Goal: Find specific page/section: Find specific page/section

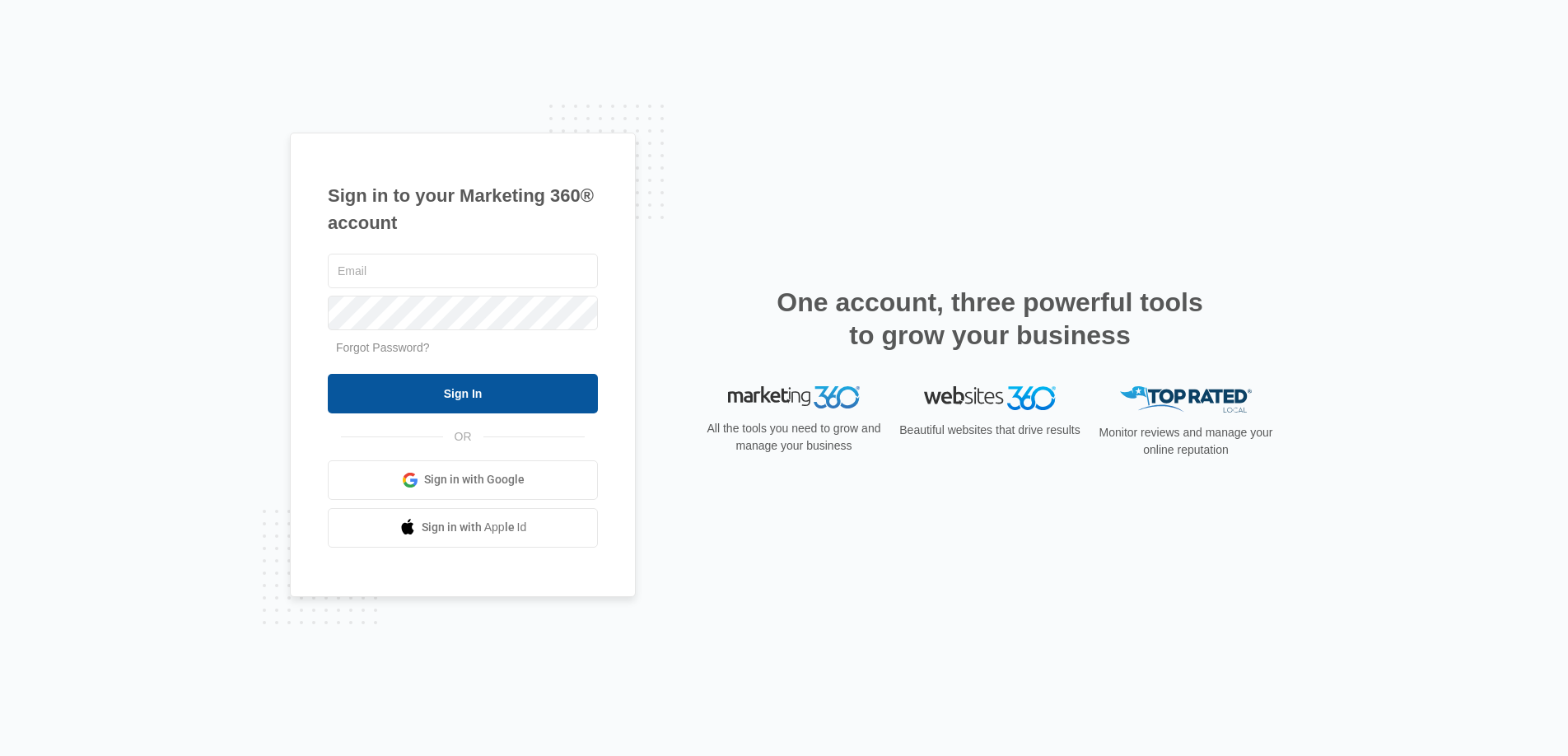
type input "[PERSON_NAME][EMAIL_ADDRESS][PERSON_NAME][DOMAIN_NAME]"
click at [340, 394] on input "Sign In" at bounding box center [462, 393] width 270 height 39
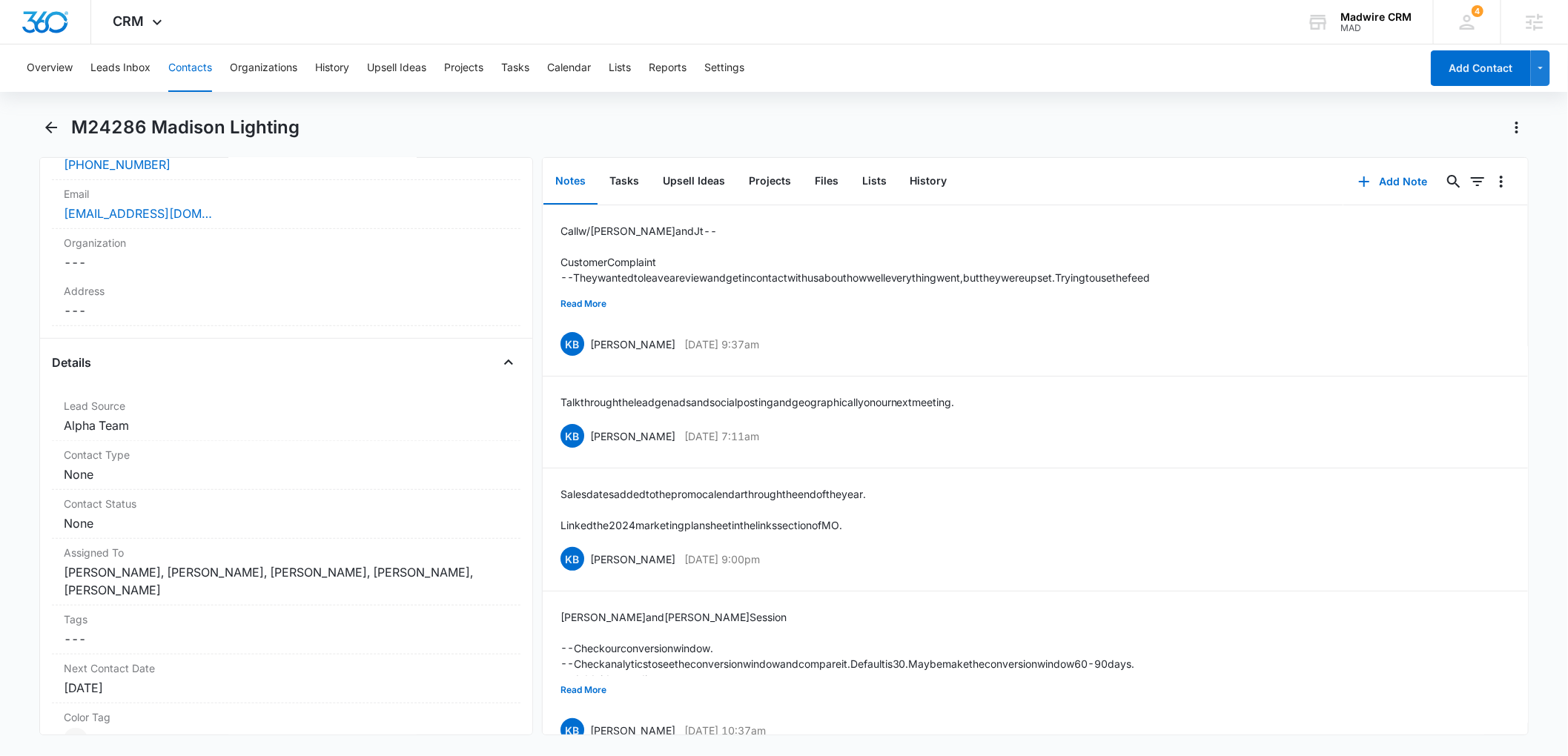
scroll to position [367, 0]
click at [499, 360] on icon "Close" at bounding box center [508, 363] width 18 height 18
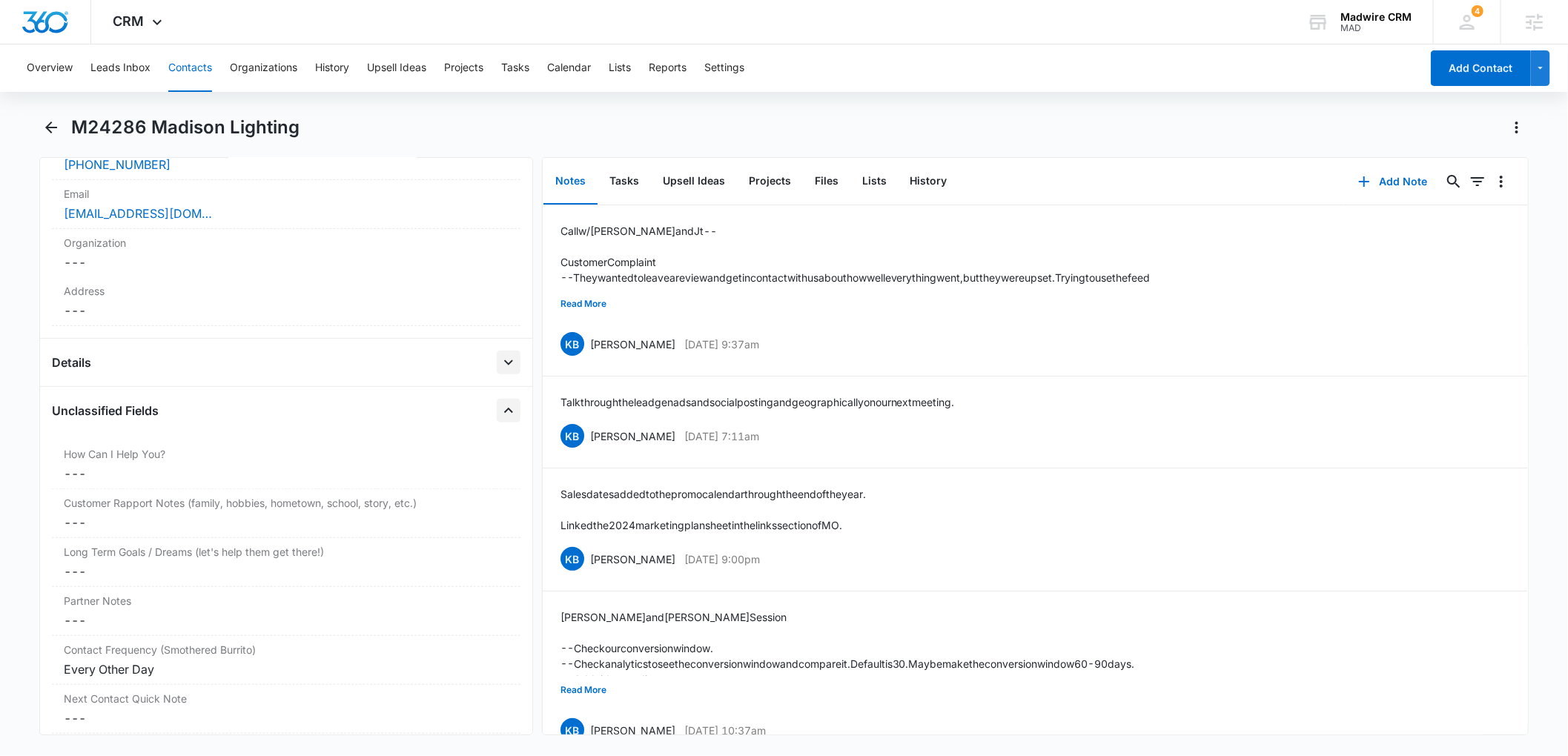
click at [497, 422] on button "Close" at bounding box center [509, 411] width 24 height 24
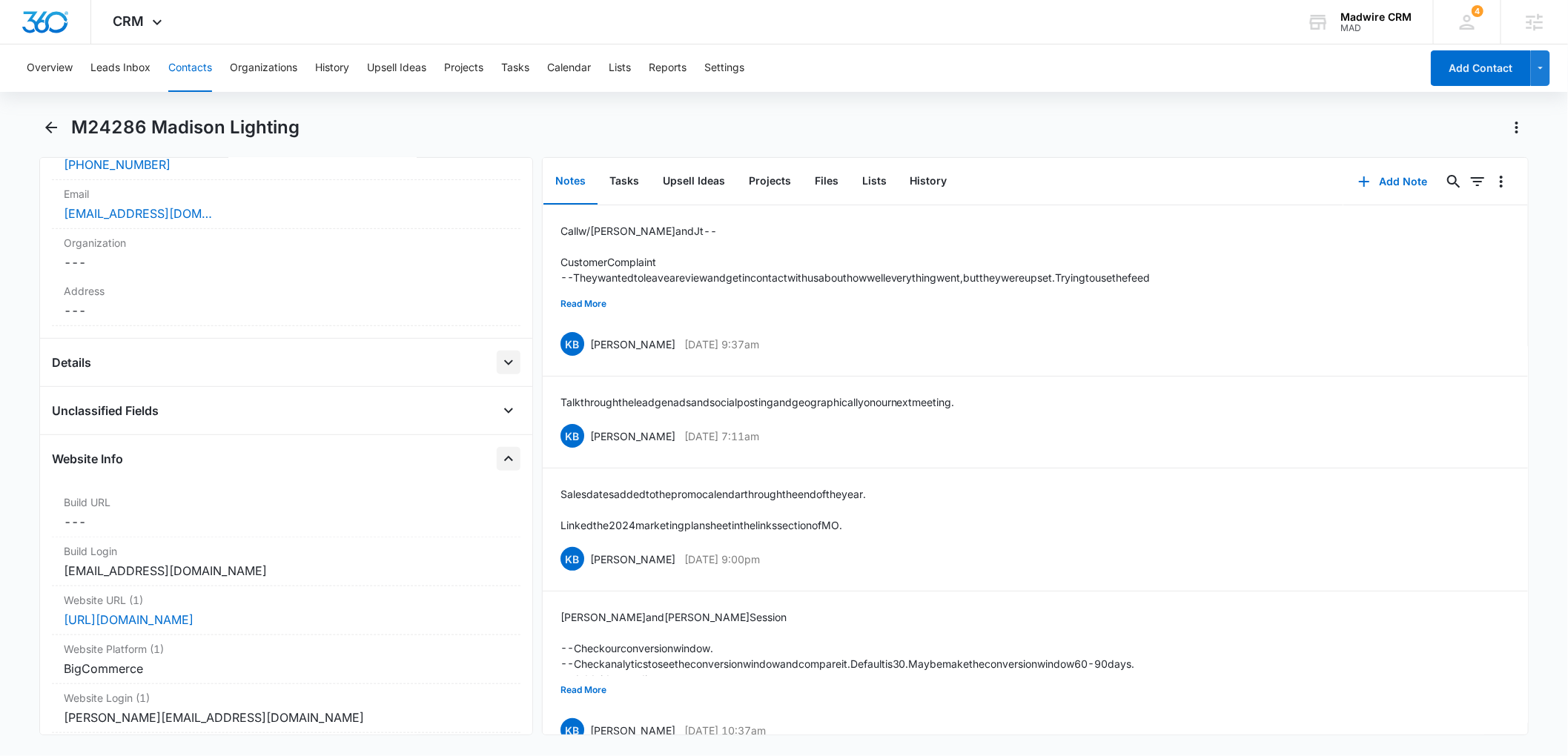
click at [499, 455] on icon "Close" at bounding box center [508, 459] width 18 height 18
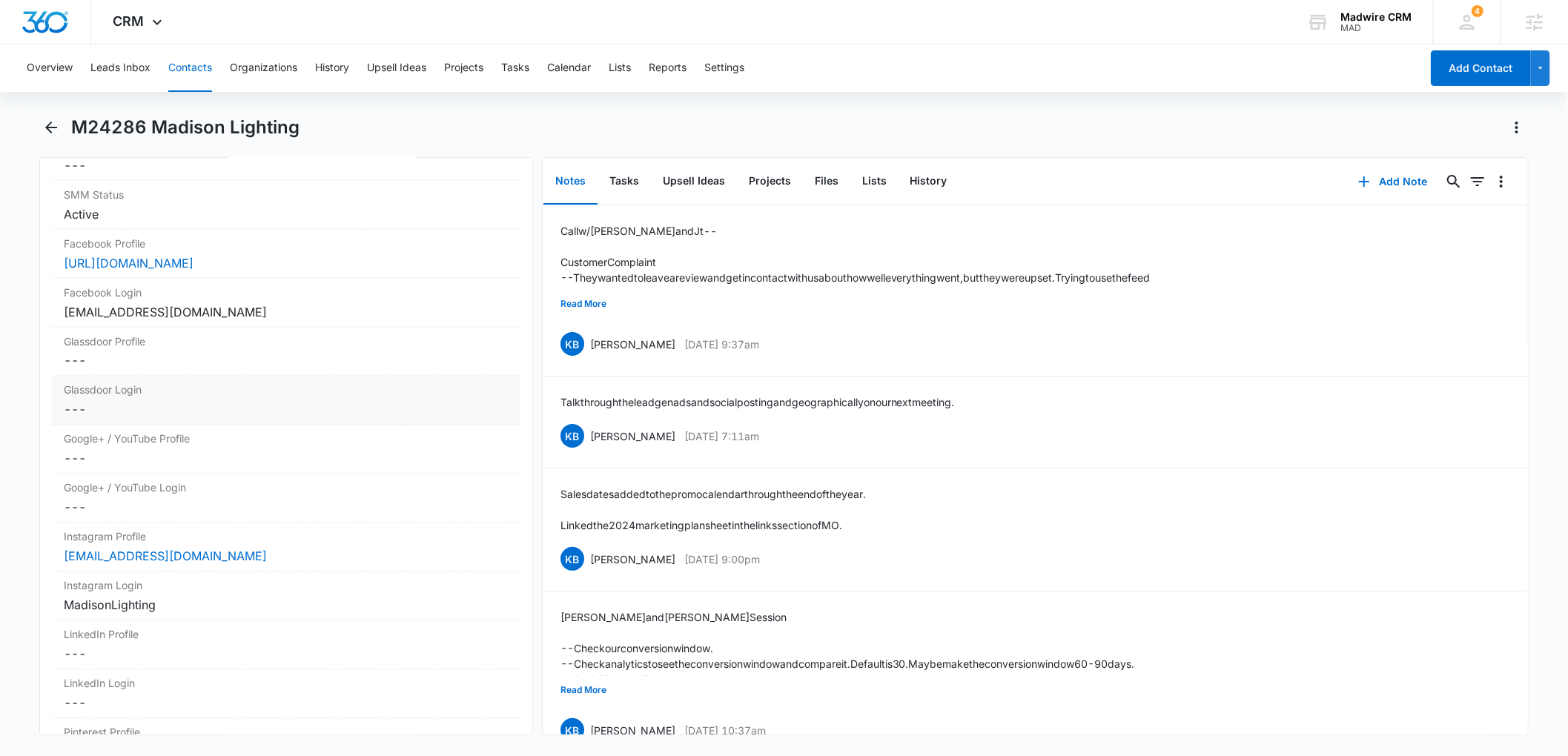
scroll to position [1233, 0]
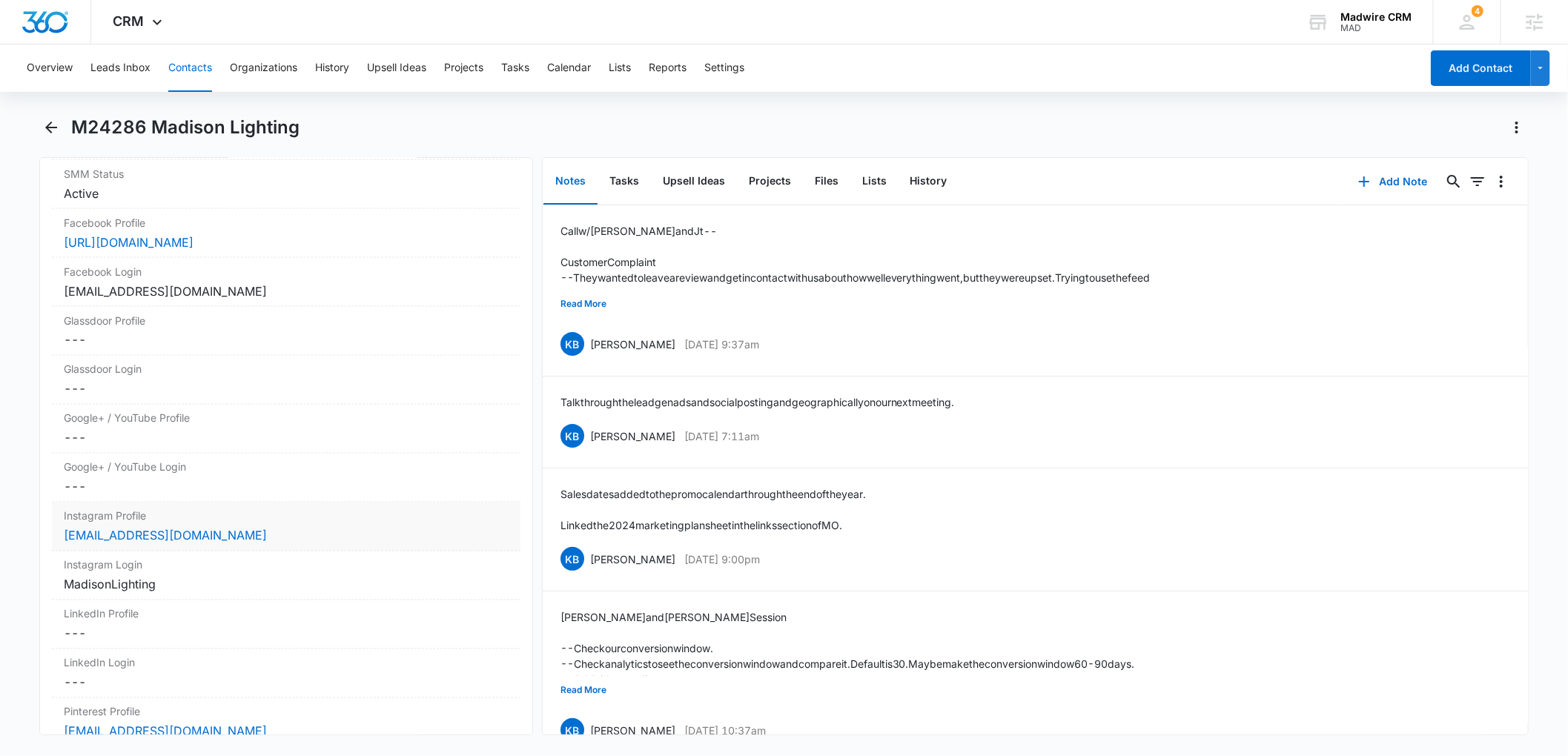
click at [364, 545] on dd "Cancel Save Changes [EMAIL_ADDRESS][DOMAIN_NAME]" at bounding box center [286, 536] width 445 height 18
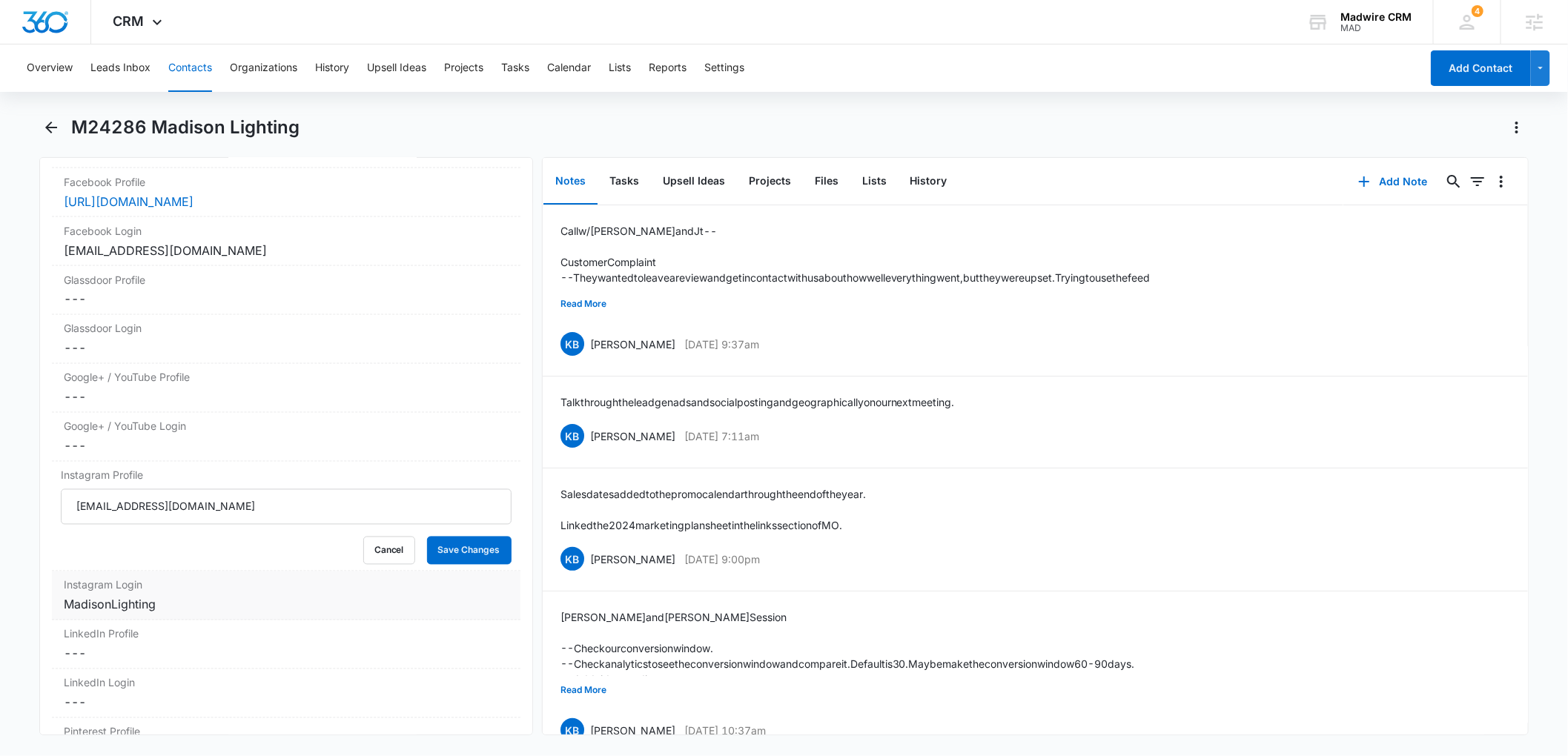
click at [212, 614] on div "MadisonLighting" at bounding box center [286, 605] width 445 height 18
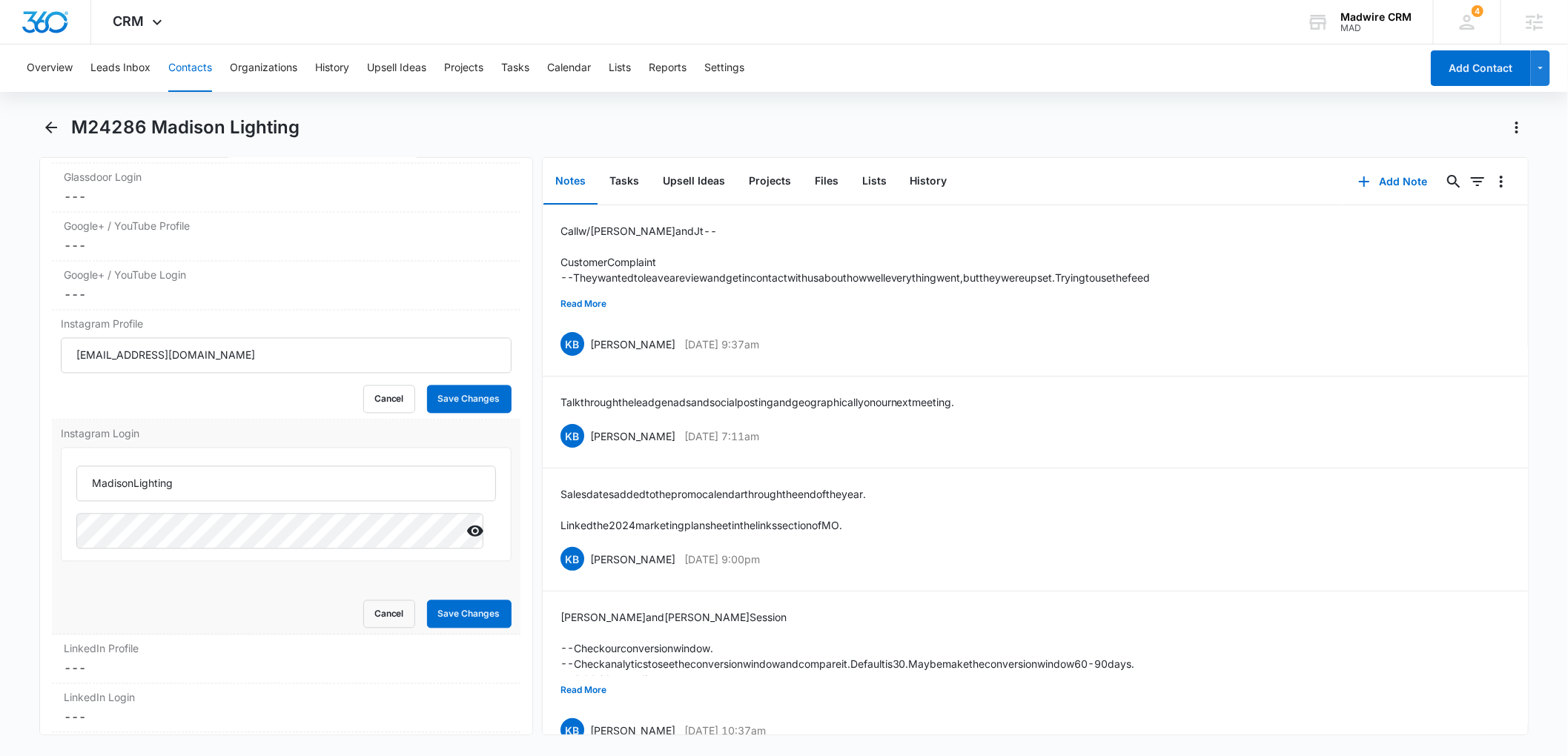
scroll to position [1427, 0]
click at [318, 500] on input "MadisonLighting" at bounding box center [285, 481] width 419 height 35
click at [466, 538] on icon "Show" at bounding box center [475, 529] width 18 height 18
